Goal: Find contact information: Find contact information

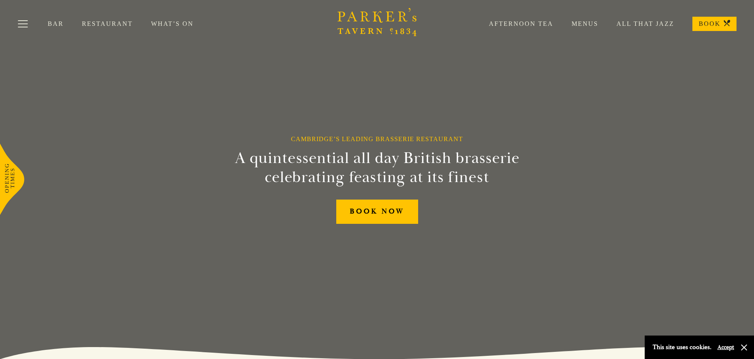
click at [599, 25] on link "Menus" at bounding box center [576, 24] width 45 height 8
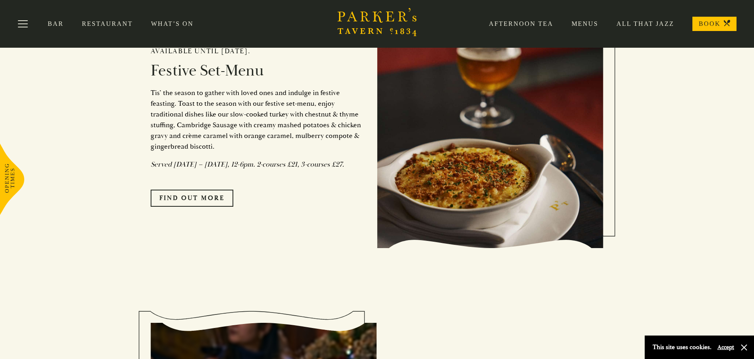
scroll to position [716, 0]
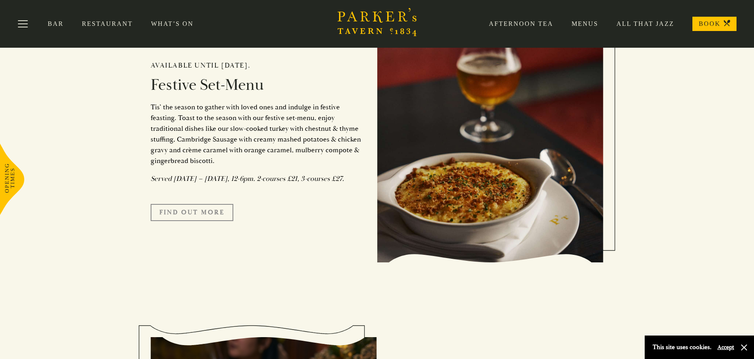
click at [205, 221] on link "FIND OUT MORE" at bounding box center [192, 212] width 83 height 17
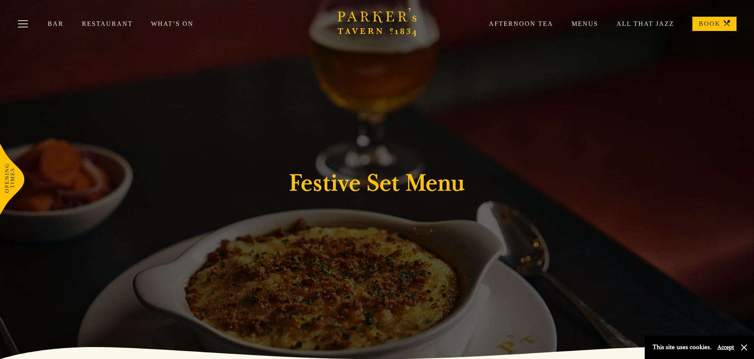
click at [723, 348] on button "Accept" at bounding box center [726, 348] width 17 height 8
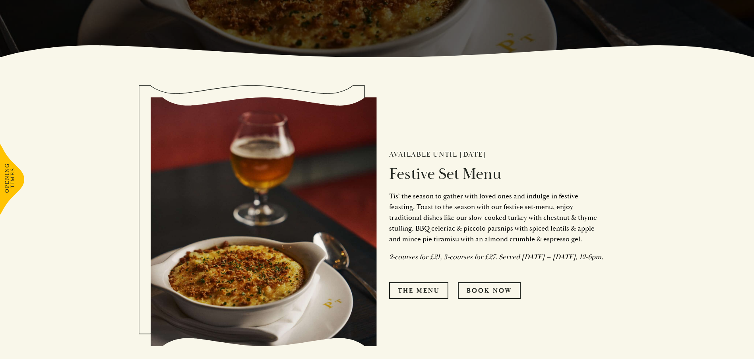
scroll to position [437, 0]
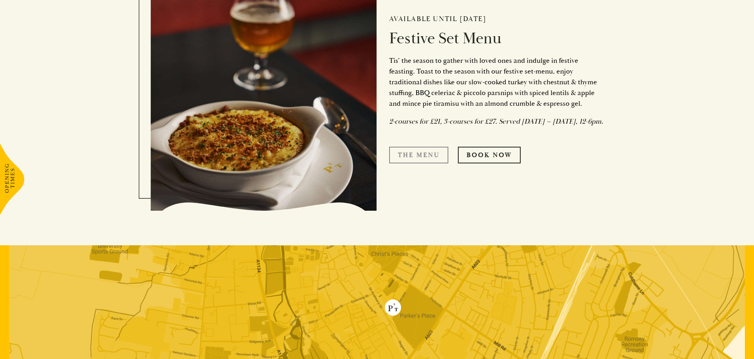
click at [431, 162] on link "The Menu" at bounding box center [418, 155] width 59 height 17
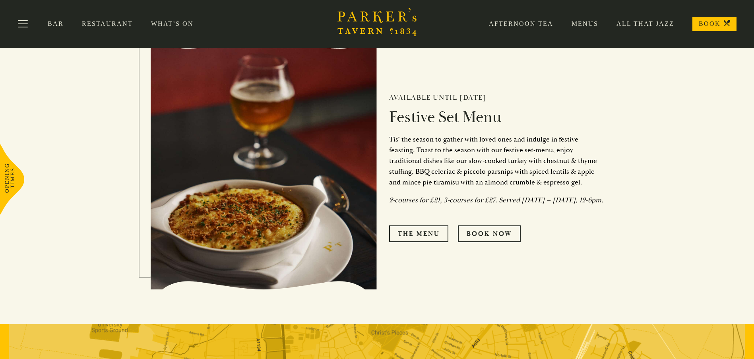
scroll to position [358, 0]
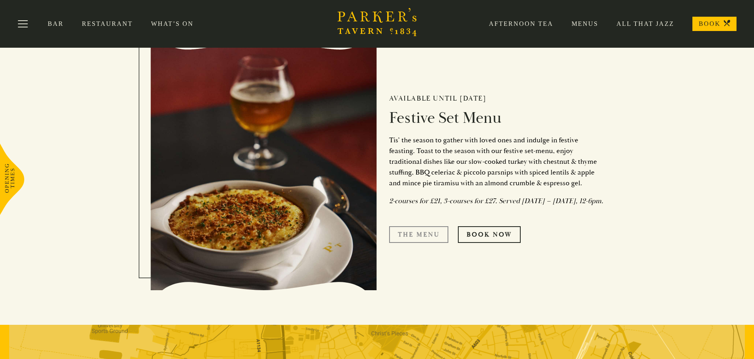
click at [428, 238] on link "The Menu" at bounding box center [418, 234] width 59 height 17
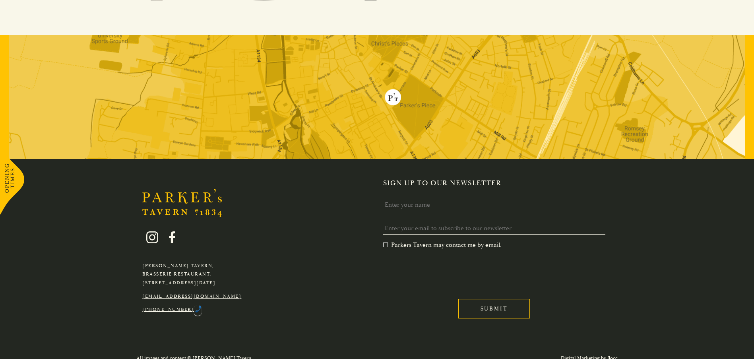
scroll to position [659, 0]
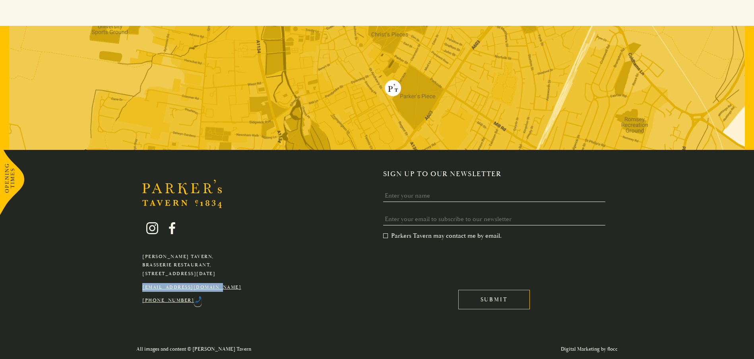
drag, startPoint x: 231, startPoint y: 285, endPoint x: 141, endPoint y: 288, distance: 90.3
click at [141, 288] on div "Parker's Tavern, Brasserie Restaurant, Regent Street, Cambridge, CB2 1AD hello@…" at bounding box center [191, 257] width 111 height 95
copy link "[EMAIL_ADDRESS][DOMAIN_NAME]"
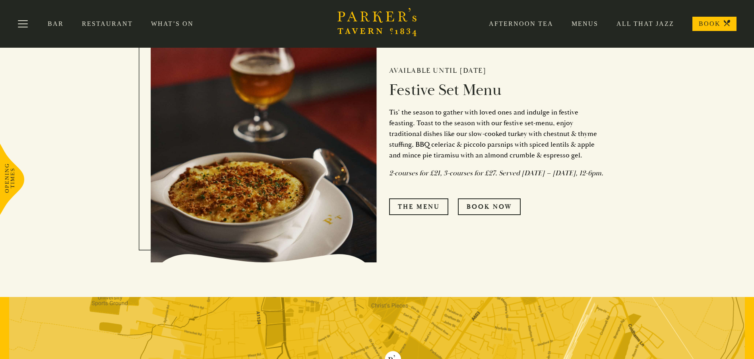
scroll to position [301, 0]
